Goal: Check status: Check status

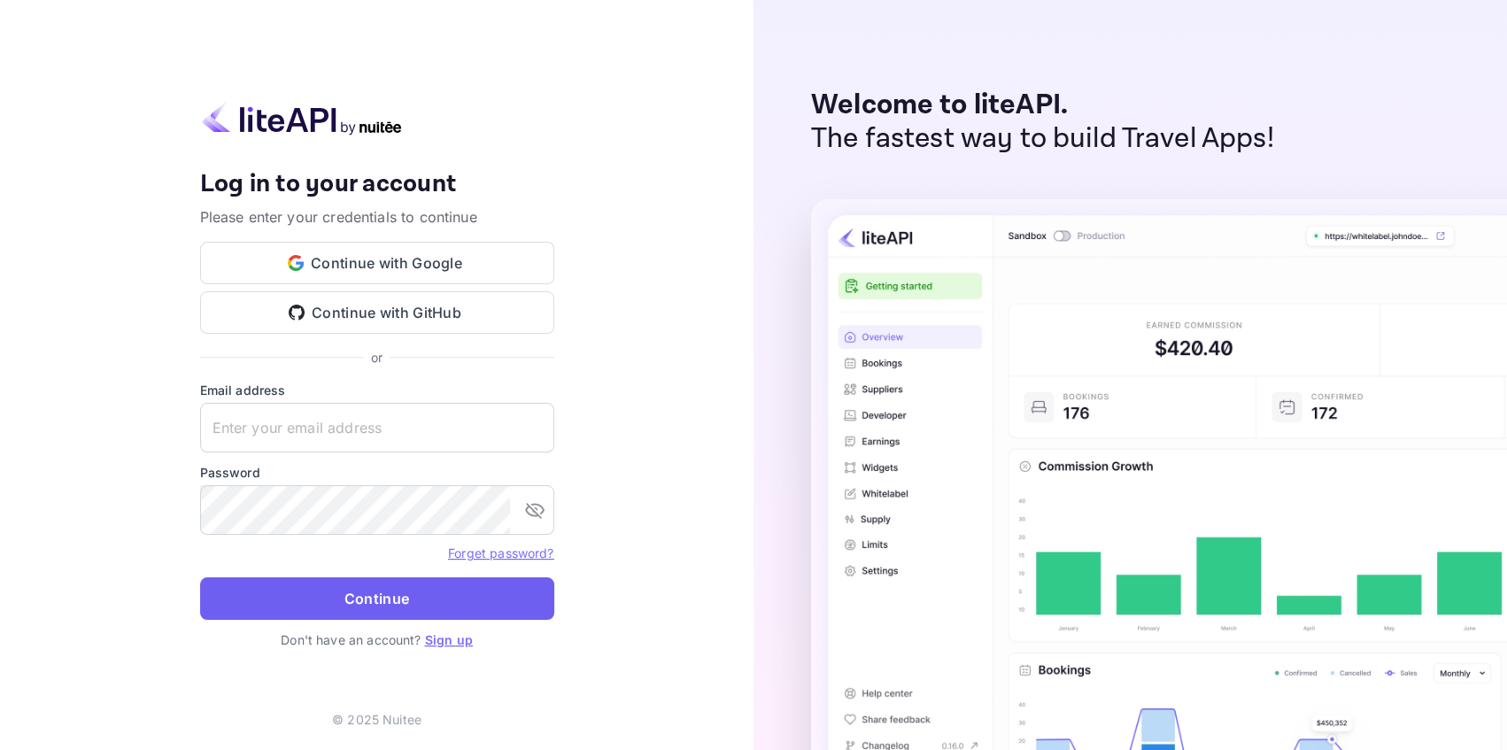
type input "[EMAIL_ADDRESS][DOMAIN_NAME]"
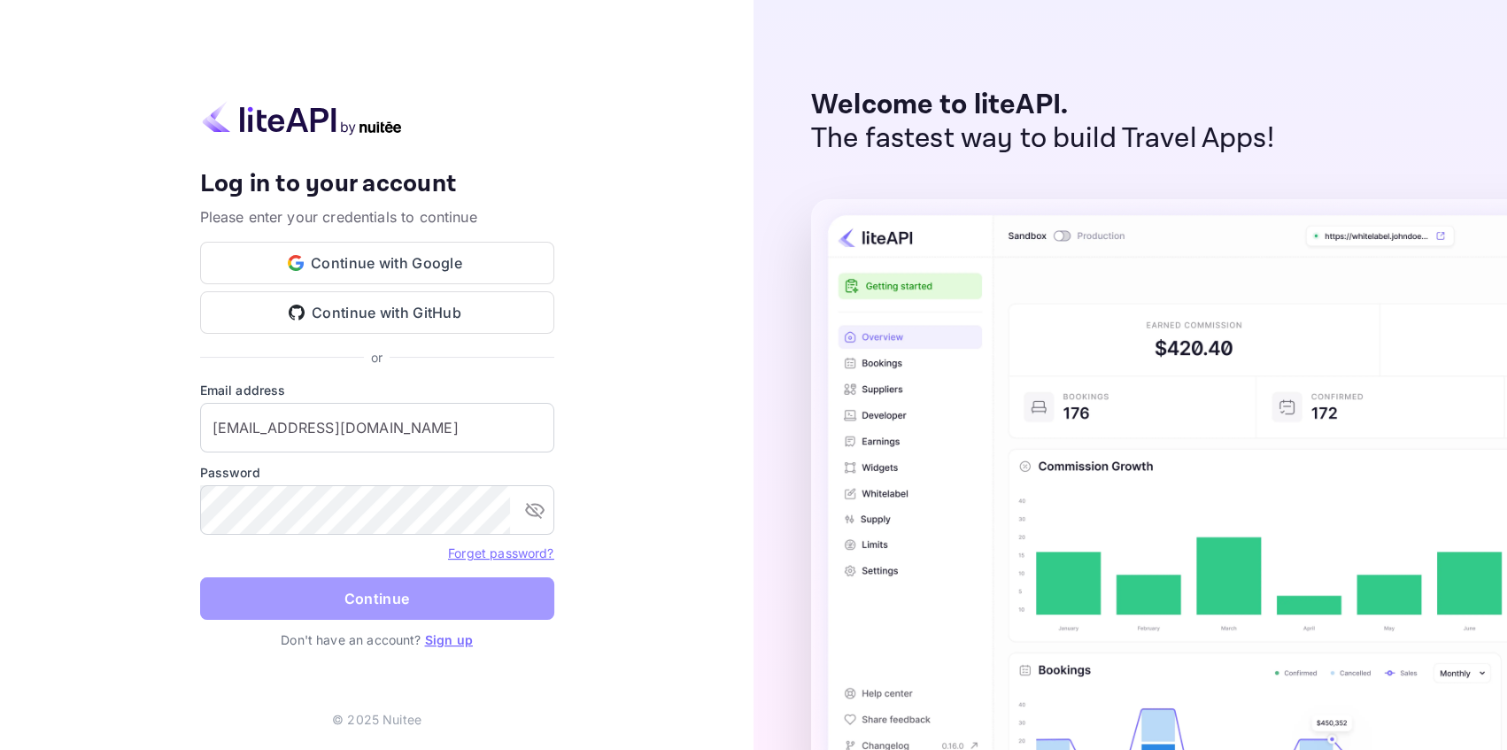
click at [344, 604] on button "Continue" at bounding box center [377, 598] width 354 height 42
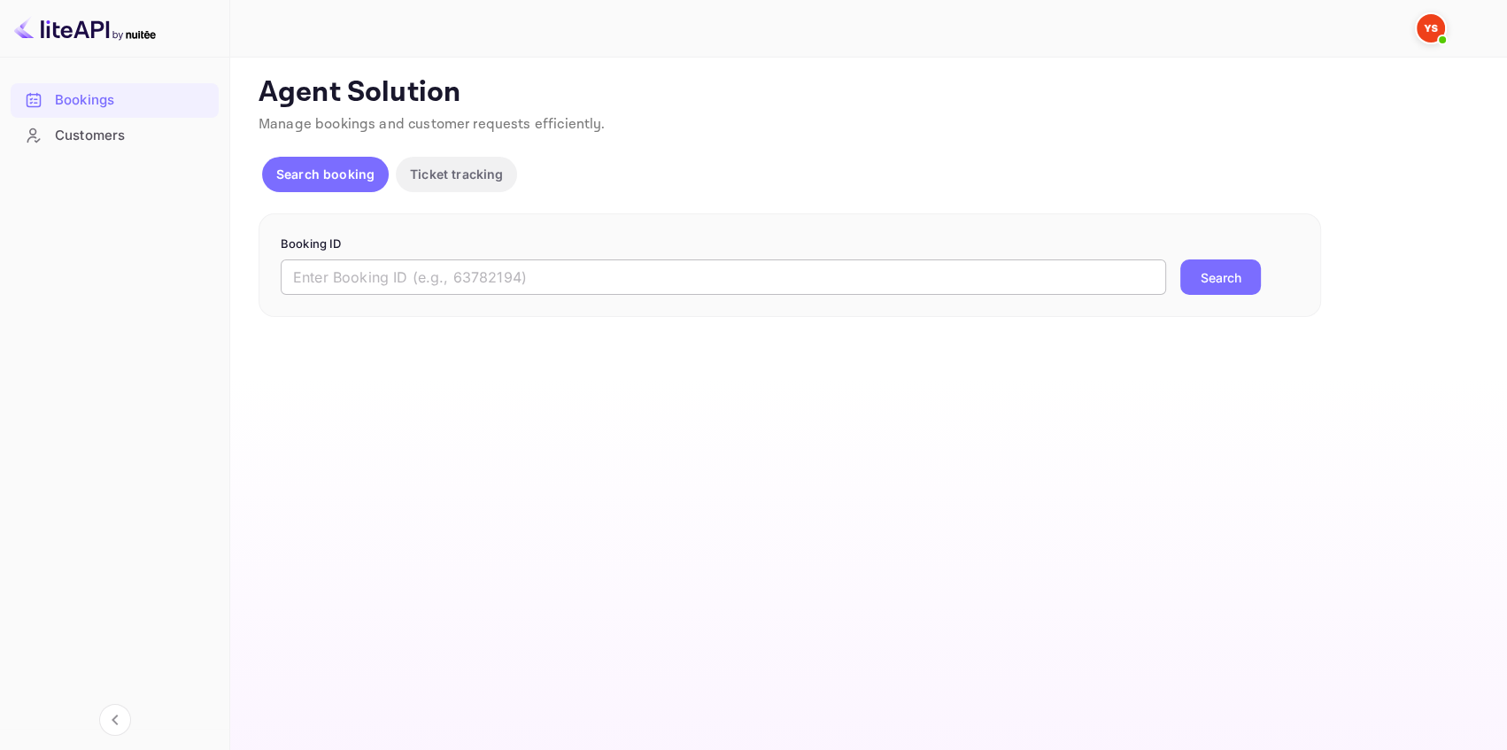
click at [454, 274] on input "text" at bounding box center [723, 276] width 885 height 35
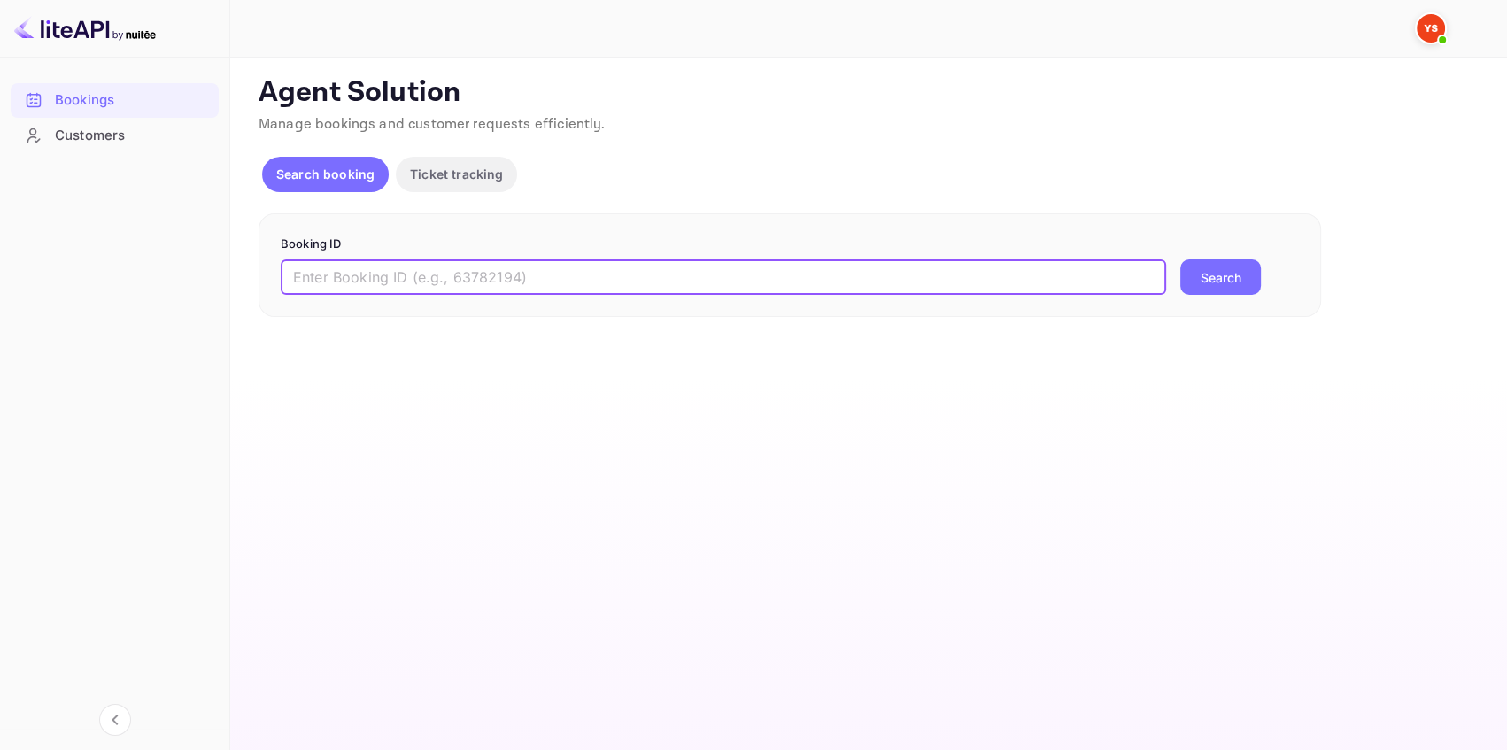
paste input "9231375"
type input "9231375"
click at [1185, 268] on button "Search" at bounding box center [1220, 276] width 81 height 35
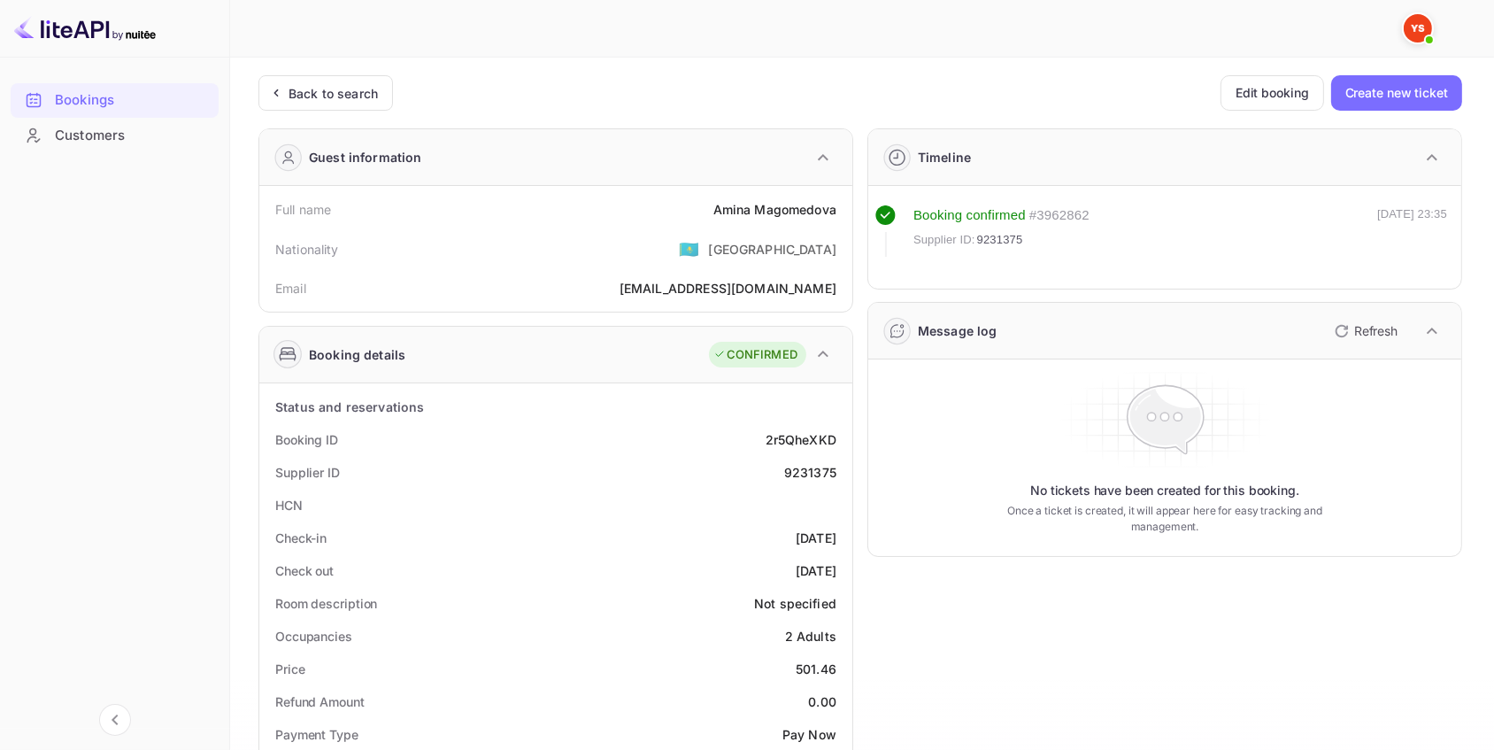
click at [888, 216] on rect at bounding box center [885, 214] width 19 height 19
click at [1270, 215] on div "Booking confirmed # 3962862 Supplier ID: 9231375 [DATE] 23:35" at bounding box center [1161, 230] width 572 height 51
